Goal: Transaction & Acquisition: Book appointment/travel/reservation

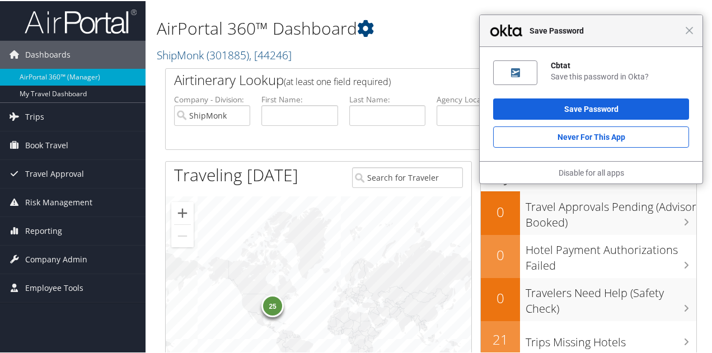
click at [689, 31] on div "Close Save Password" at bounding box center [590, 30] width 223 height 32
click at [685, 35] on div "Close Save Password" at bounding box center [590, 30] width 223 height 32
click at [429, 46] on h2 "ShipMonk ( 301885 ) , [ 44246 ]" at bounding box center [339, 53] width 365 height 19
click at [584, 119] on div "Save Password Never for this App" at bounding box center [590, 121] width 196 height 49
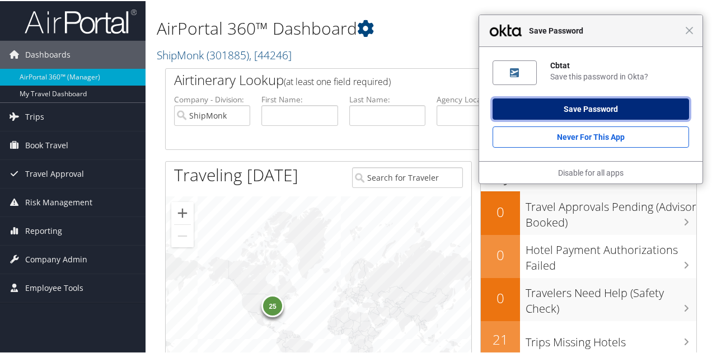
click at [583, 111] on button "Save Password" at bounding box center [590, 107] width 196 height 21
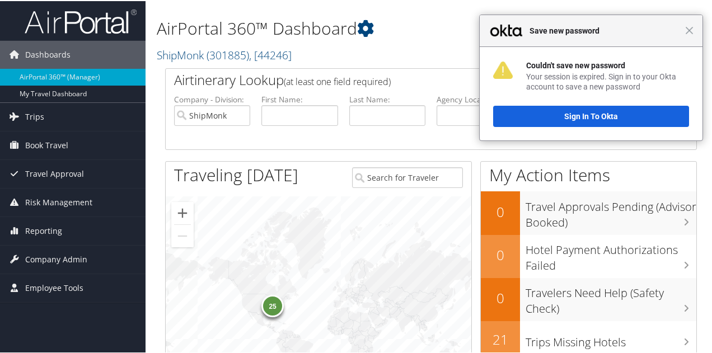
click at [686, 36] on div "Close Save new password" at bounding box center [590, 30] width 223 height 32
click at [359, 30] on h1 "AirPortal 360™ Dashboard" at bounding box center [339, 27] width 365 height 23
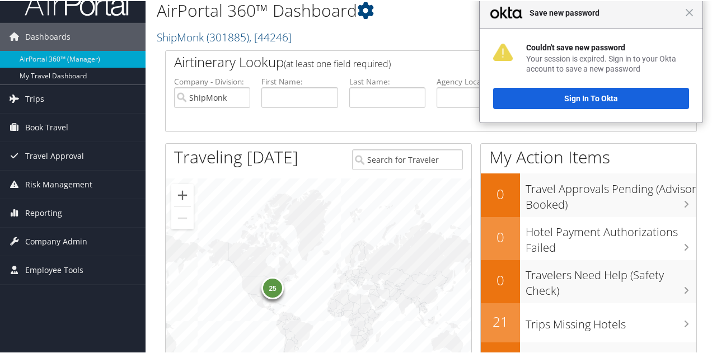
scroll to position [16, 0]
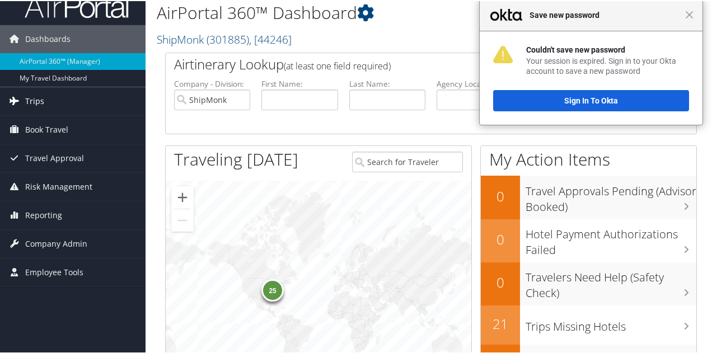
click at [31, 100] on span "Trips" at bounding box center [34, 100] width 19 height 28
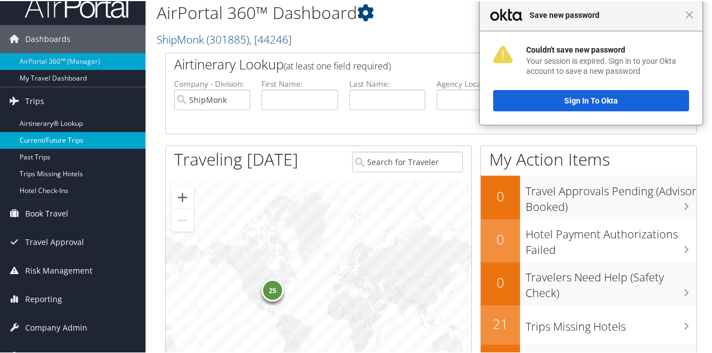
click at [39, 135] on link "Current/Future Trips" at bounding box center [72, 139] width 145 height 17
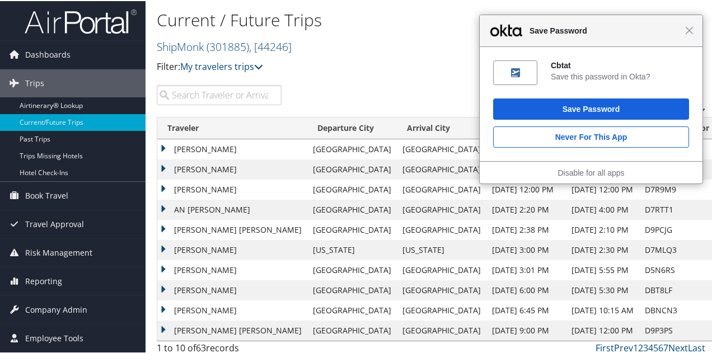
click at [689, 30] on div "Close Save Password" at bounding box center [590, 30] width 223 height 32
click at [81, 196] on link "Book Travel" at bounding box center [72, 195] width 145 height 28
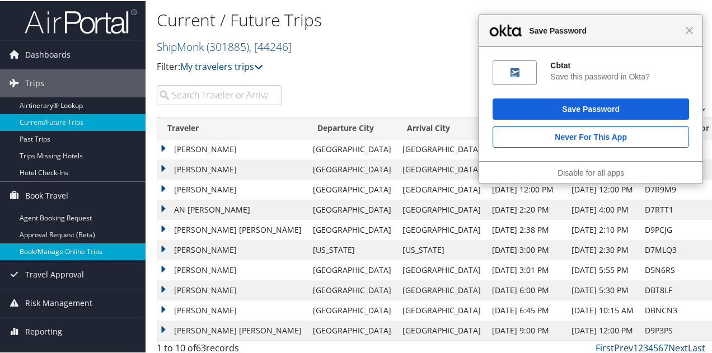
click at [81, 251] on link "Book/Manage Online Trips" at bounding box center [72, 250] width 145 height 17
